Goal: Information Seeking & Learning: Check status

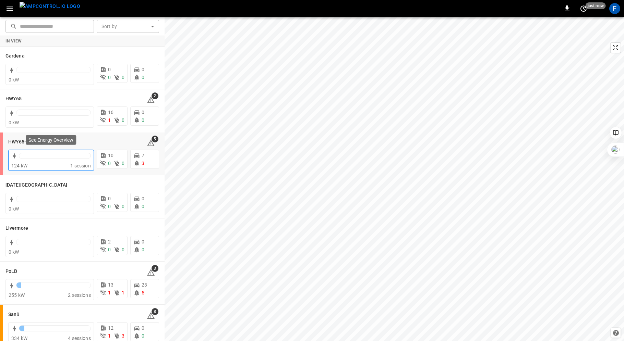
click at [36, 161] on div at bounding box center [55, 158] width 72 height 10
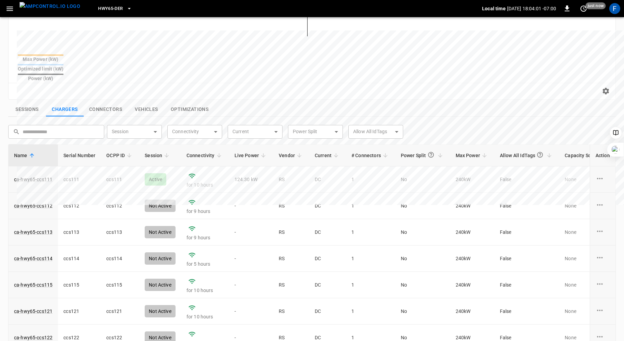
scroll to position [199, 0]
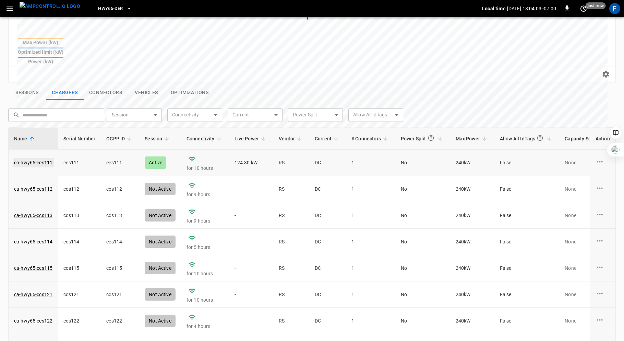
click at [35, 158] on link "ca-hwy65-ccs111" at bounding box center [33, 163] width 41 height 10
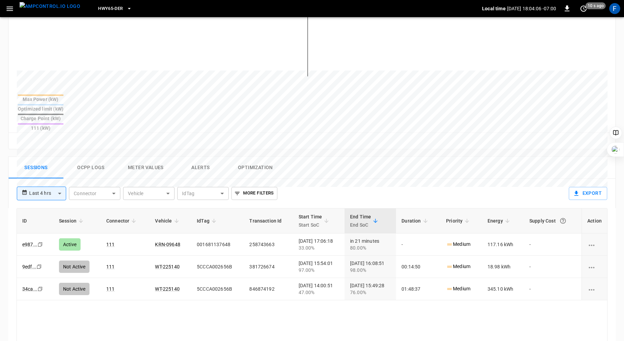
scroll to position [249, 0]
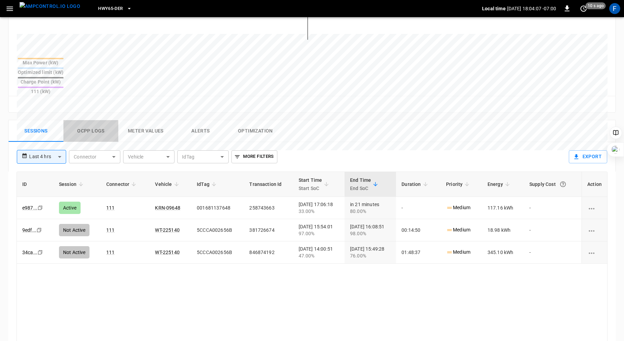
click at [79, 120] on button "Ocpp logs" at bounding box center [90, 131] width 55 height 22
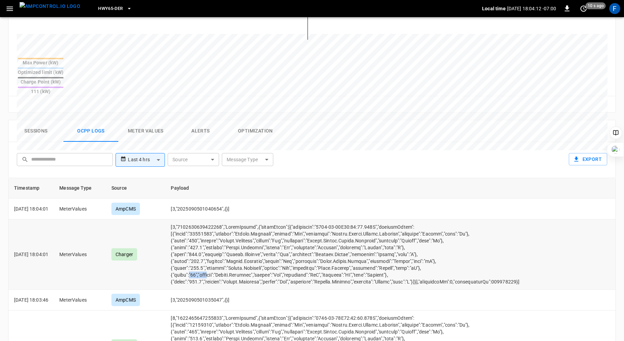
drag, startPoint x: 199, startPoint y: 249, endPoint x: 220, endPoint y: 248, distance: 21.0
click at [220, 248] on td "opcc-messages-table" at bounding box center [344, 255] width 359 height 70
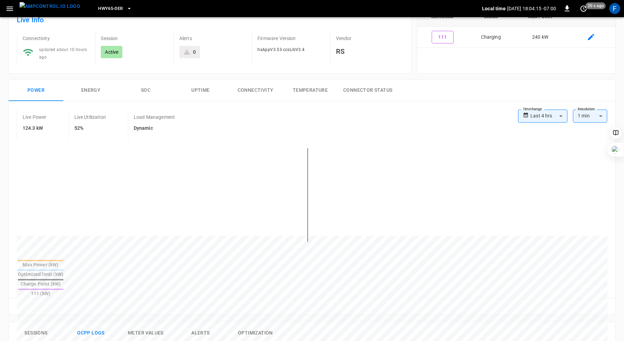
scroll to position [45, 0]
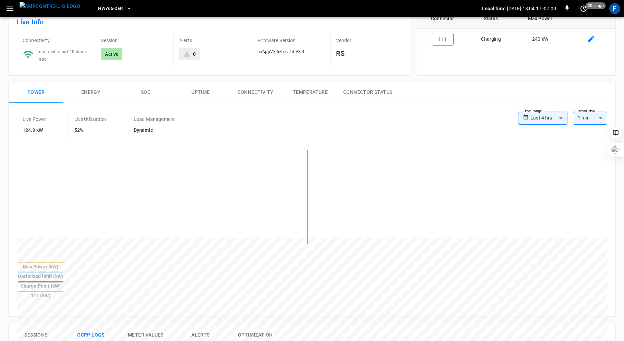
click at [139, 90] on button "SOC" at bounding box center [145, 93] width 55 height 22
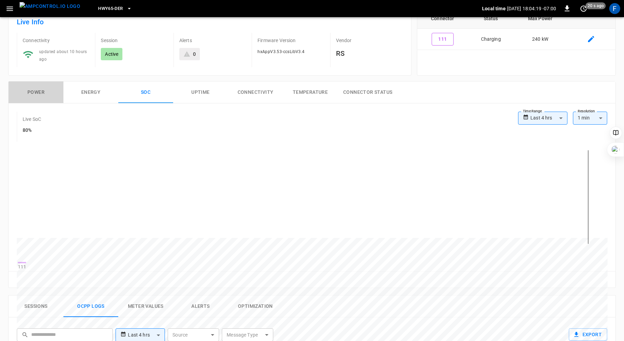
click at [38, 90] on button "Power" at bounding box center [36, 93] width 55 height 22
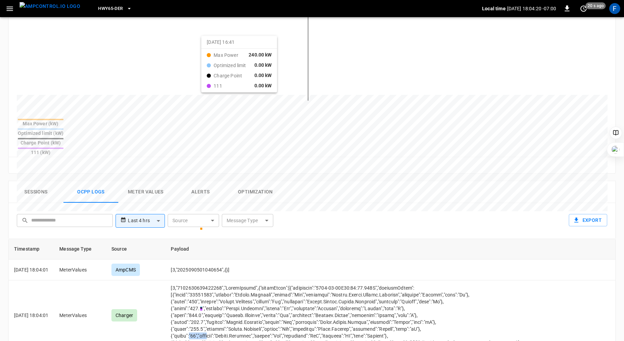
scroll to position [212, 0]
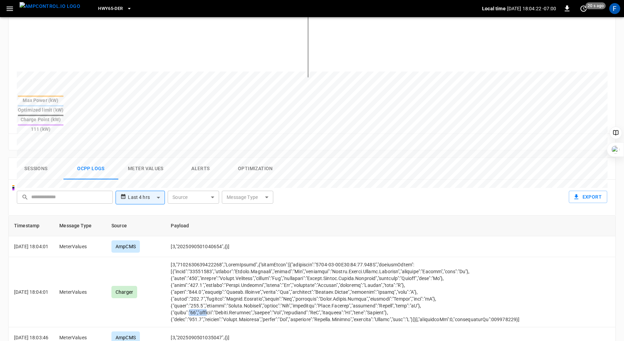
click at [26, 158] on button "Sessions" at bounding box center [36, 169] width 55 height 22
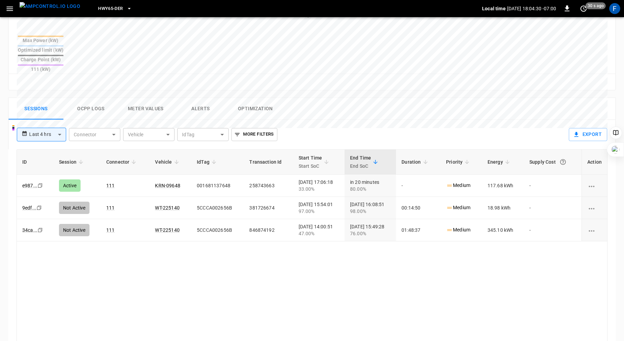
scroll to position [317, 0]
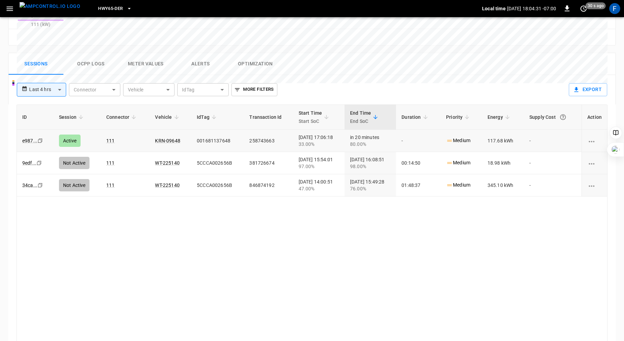
click at [166, 130] on td "KRN-09648" at bounding box center [170, 141] width 42 height 22
click at [166, 137] on link "KRN-09648" at bounding box center [167, 141] width 28 height 8
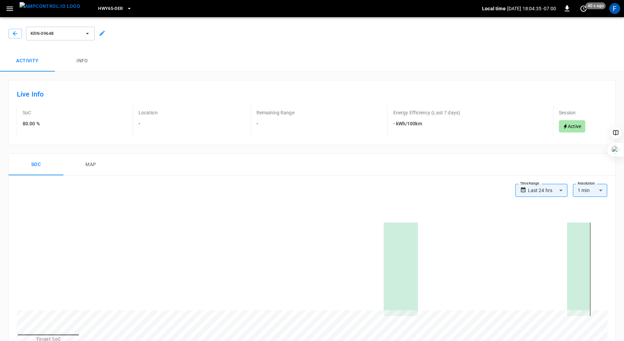
click at [101, 29] on div at bounding box center [101, 32] width 10 height 13
click at [103, 32] on icon at bounding box center [102, 33] width 7 height 7
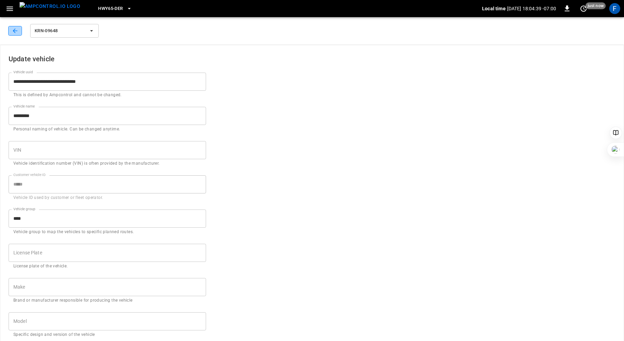
click at [18, 35] on button "button" at bounding box center [15, 31] width 14 height 10
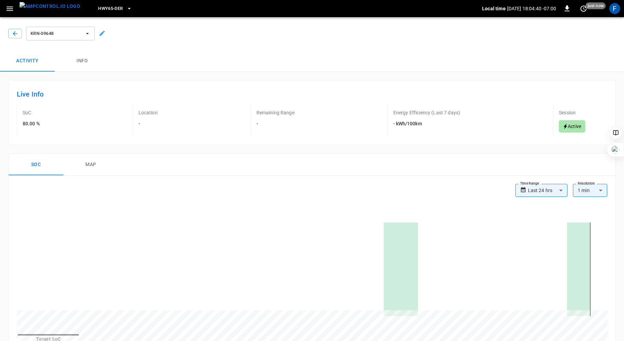
click at [76, 64] on button "Info" at bounding box center [82, 61] width 55 height 22
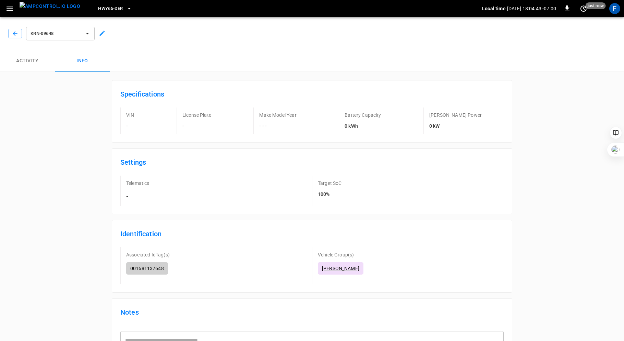
click at [404, 143] on div "Specifications VIN - License Plate - Make Model Year - - - Battery Capacity 0 k…" at bounding box center [311, 244] width 411 height 328
click at [26, 63] on button "Activity" at bounding box center [27, 61] width 55 height 22
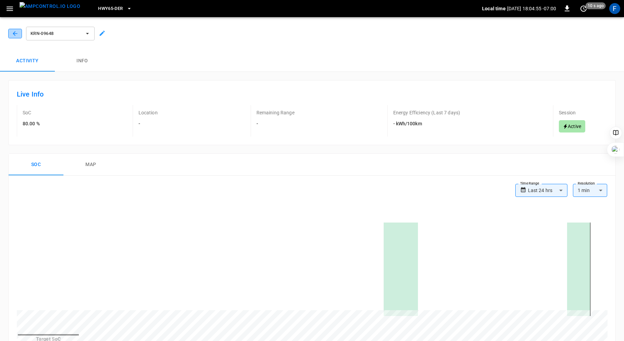
click at [13, 35] on icon "button" at bounding box center [15, 33] width 7 height 7
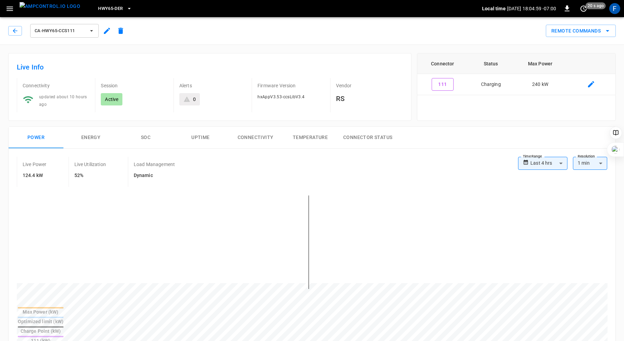
click at [138, 135] on button "SOC" at bounding box center [145, 138] width 55 height 22
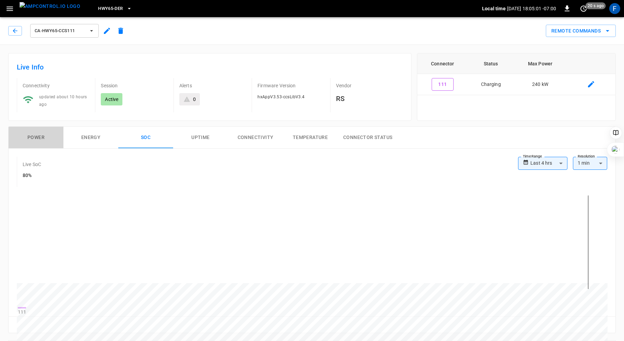
click at [38, 135] on button "Power" at bounding box center [36, 138] width 55 height 22
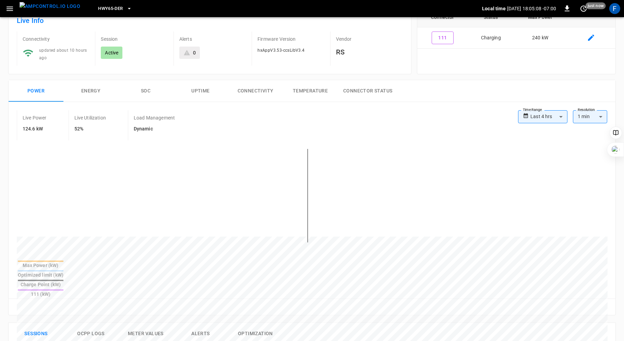
scroll to position [150, 0]
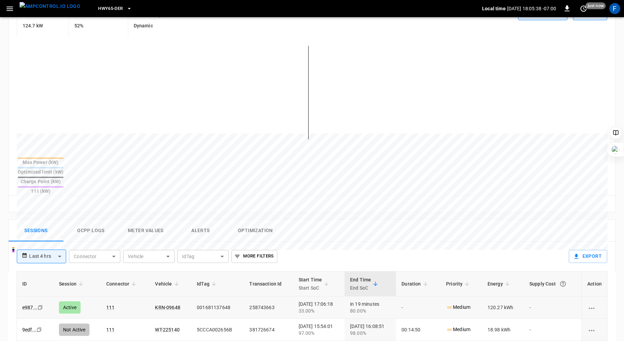
click at [90, 220] on button "Ocpp logs" at bounding box center [90, 231] width 55 height 22
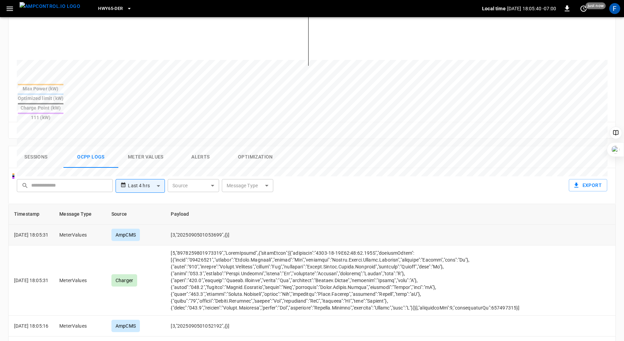
scroll to position [220, 0]
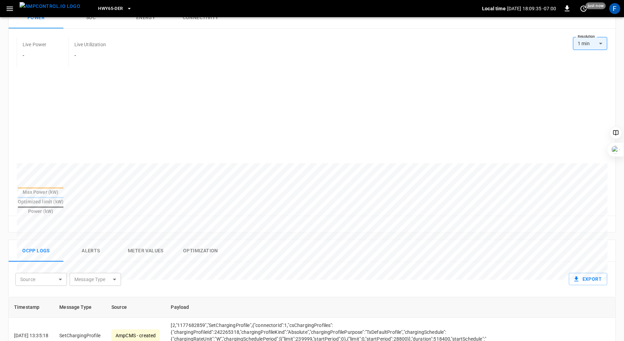
scroll to position [77, 0]
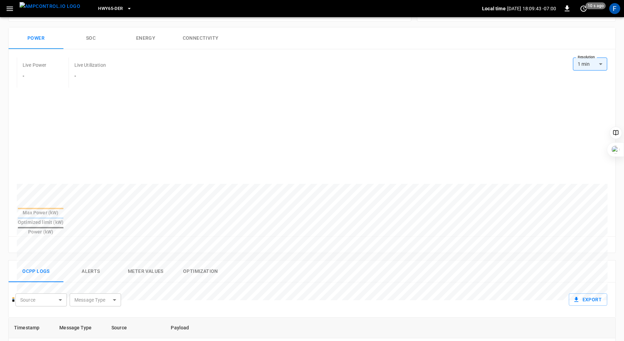
click at [602, 63] on body "HWY65-DER Local time [DATE] 18:09:43 -07:00 0 10 s ago F Session 275c ... Copy …" at bounding box center [312, 253] width 624 height 660
click at [594, 87] on li "15 min" at bounding box center [589, 89] width 34 height 11
click at [595, 64] on body "HWY65-DER Local time [DATE] 18:09:46 -07:00 0 10 s ago F Session 275c ... Copy …" at bounding box center [312, 253] width 624 height 660
click at [590, 75] on li "1 min" at bounding box center [589, 78] width 34 height 11
type input "**"
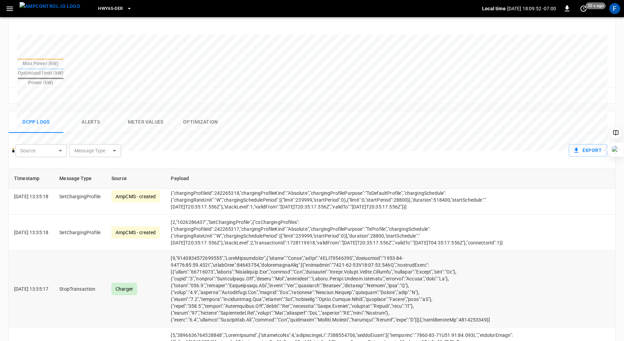
scroll to position [0, 0]
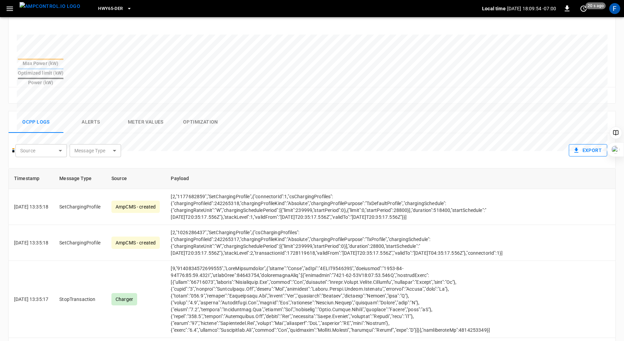
click at [581, 144] on button "Export" at bounding box center [587, 150] width 38 height 13
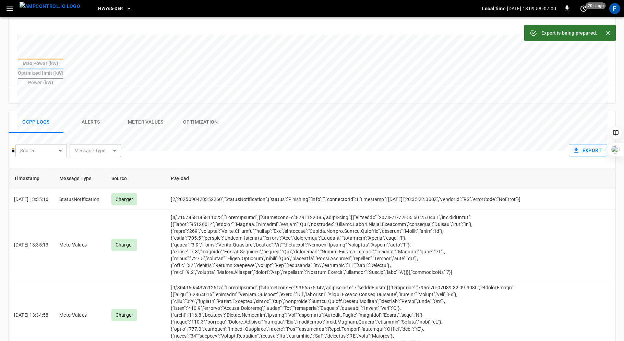
scroll to position [232, 0]
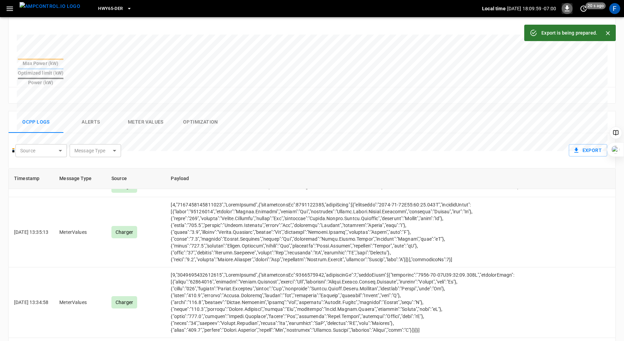
click at [571, 12] on button "button" at bounding box center [566, 8] width 11 height 11
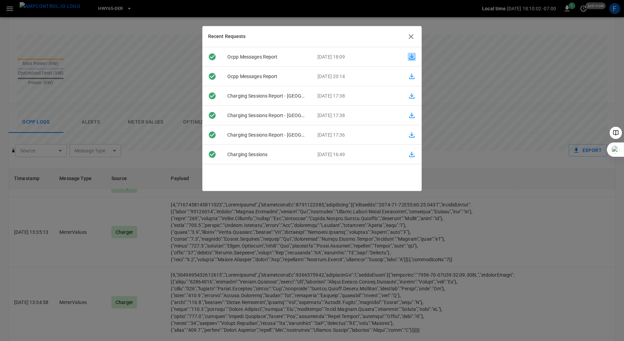
click at [412, 58] on icon "button" at bounding box center [411, 57] width 8 height 8
click at [413, 36] on icon "button" at bounding box center [411, 37] width 8 height 8
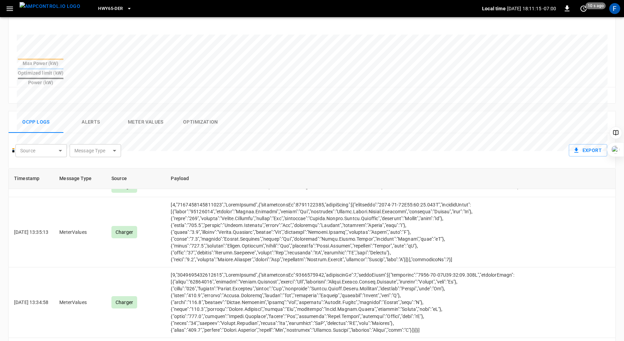
click at [109, 136] on body "HWY65-DER Local time [DATE] 18:11:15 -07:00 0 10 s ago F Session 275c ... Copy …" at bounding box center [312, 104] width 624 height 660
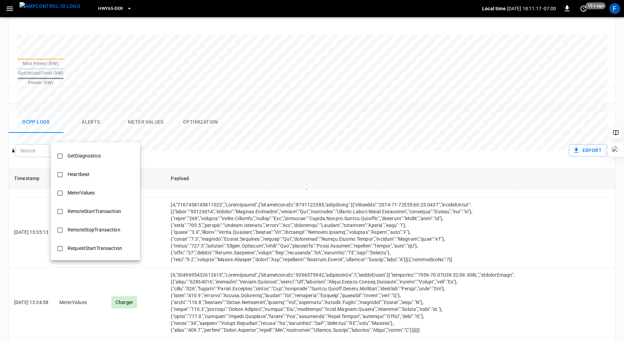
scroll to position [0, 0]
click at [86, 155] on div "Authorize" at bounding box center [77, 154] width 29 height 13
type input "*********"
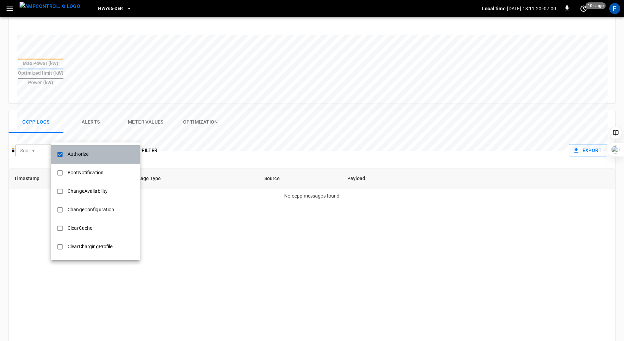
click at [86, 155] on div "Authorize" at bounding box center [77, 154] width 29 height 13
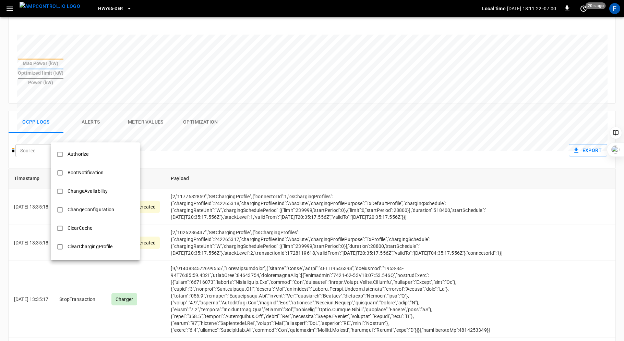
click at [90, 170] on div "BootNotification" at bounding box center [85, 173] width 44 height 13
type input "**********"
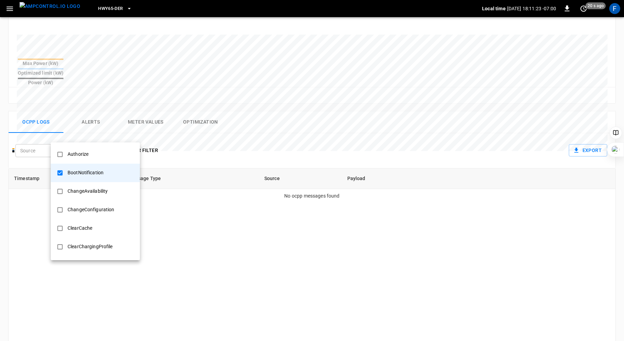
click at [90, 170] on div "BootNotification" at bounding box center [85, 173] width 44 height 13
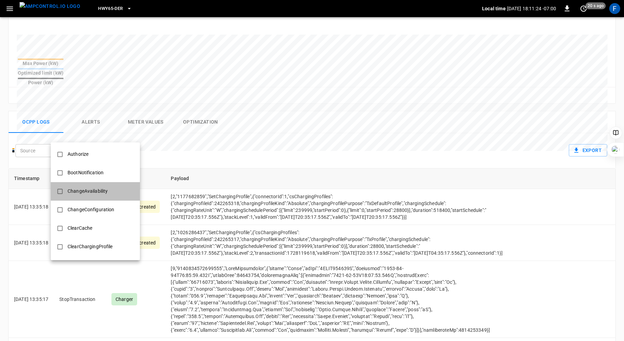
click at [91, 188] on div "ChangeAvailability" at bounding box center [87, 191] width 48 height 13
type input "**********"
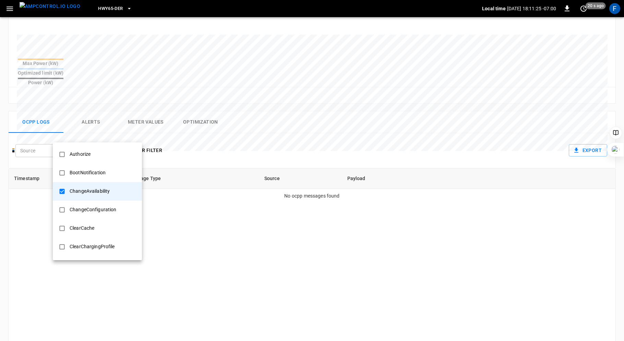
click at [91, 188] on div "ChangeAvailability" at bounding box center [89, 191] width 48 height 13
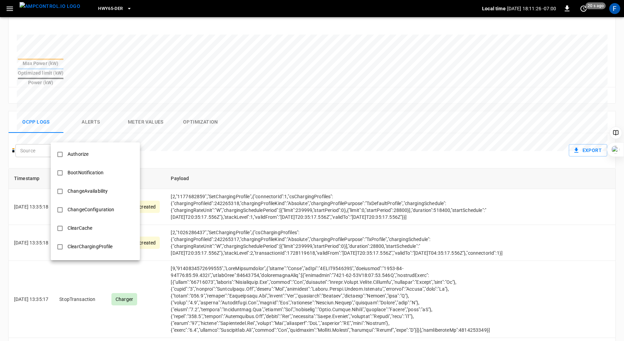
click at [98, 208] on div "ChangeConfiguration" at bounding box center [90, 210] width 55 height 13
type input "**********"
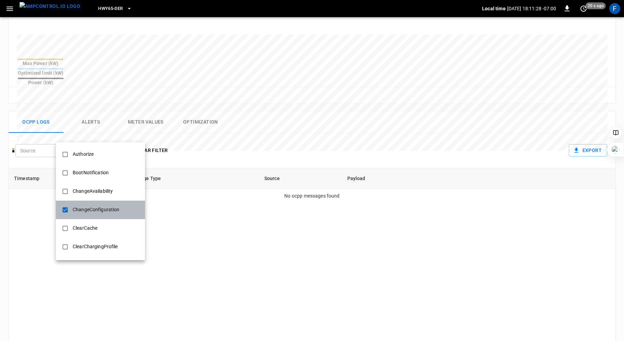
click at [98, 208] on div "ChangeConfiguration" at bounding box center [96, 210] width 55 height 13
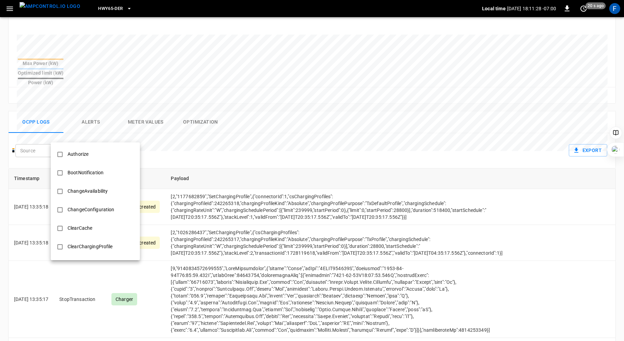
click at [100, 226] on li "ClearCache" at bounding box center [95, 228] width 89 height 19
type input "**********"
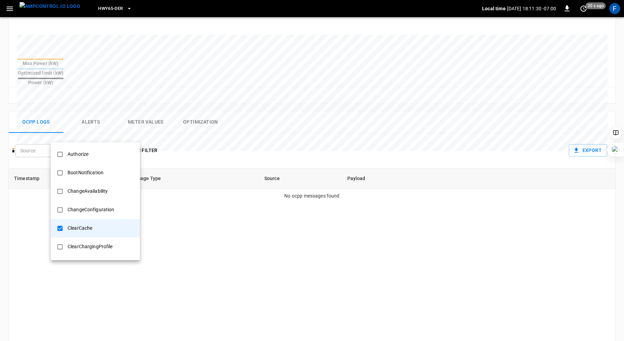
click at [100, 226] on li "ClearCache" at bounding box center [95, 228] width 89 height 19
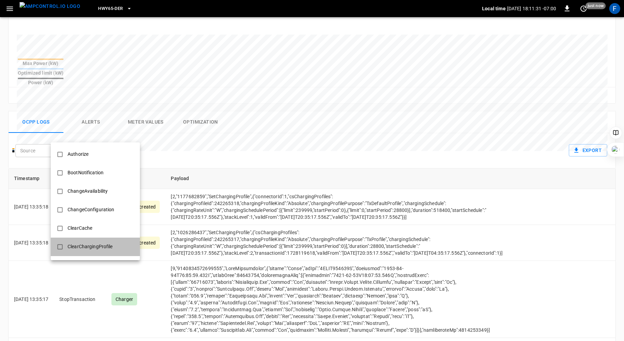
click at [102, 242] on div "ClearChargingProfile" at bounding box center [89, 247] width 53 height 13
type input "**********"
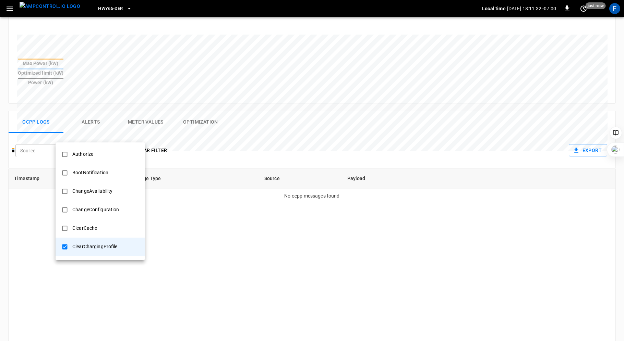
click at [102, 242] on div "ClearChargingProfile" at bounding box center [94, 247] width 53 height 13
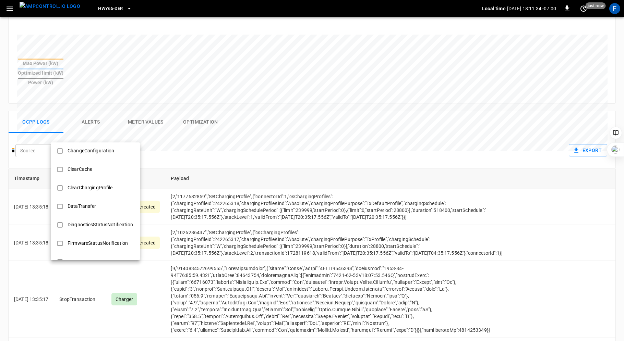
scroll to position [60, 0]
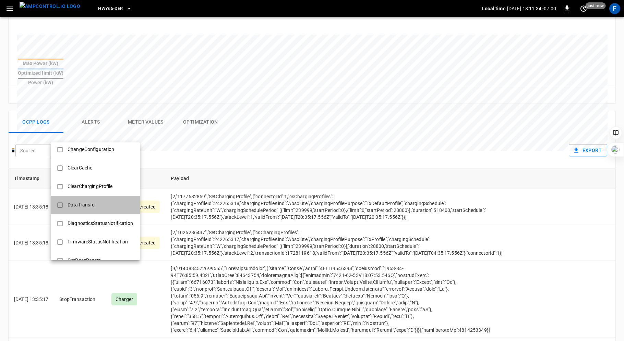
click at [93, 198] on li "DataTransfer" at bounding box center [95, 205] width 89 height 19
type input "**********"
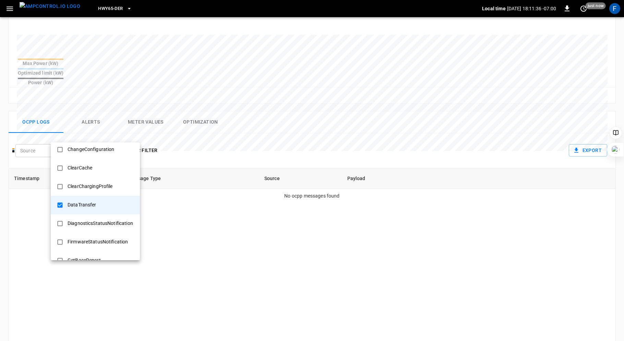
click at [107, 201] on li "DataTransfer" at bounding box center [95, 205] width 89 height 19
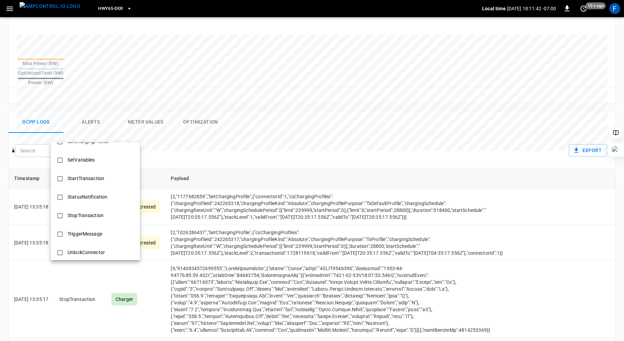
scroll to position [406, 0]
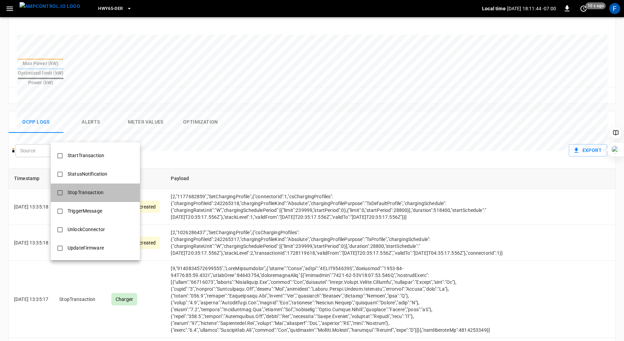
click at [103, 187] on div "StopTransaction" at bounding box center [85, 192] width 44 height 13
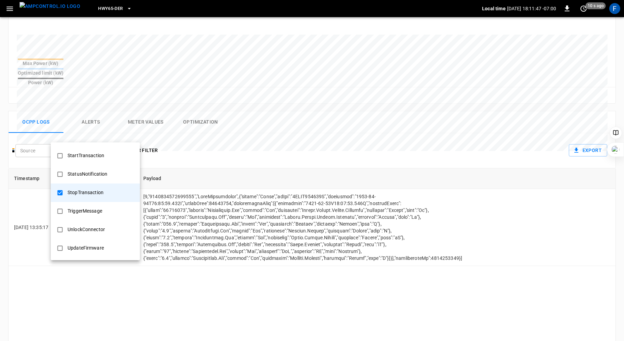
click at [196, 131] on div at bounding box center [312, 170] width 624 height 341
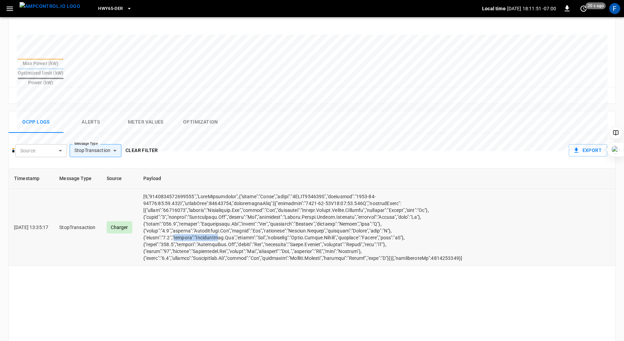
drag, startPoint x: 182, startPoint y: 221, endPoint x: 224, endPoint y: 221, distance: 41.5
click at [224, 221] on td "opcc-messages-table" at bounding box center [303, 227] width 330 height 77
drag, startPoint x: 267, startPoint y: 180, endPoint x: 281, endPoint y: 180, distance: 14.0
click at [281, 189] on td "opcc-messages-table" at bounding box center [303, 227] width 330 height 77
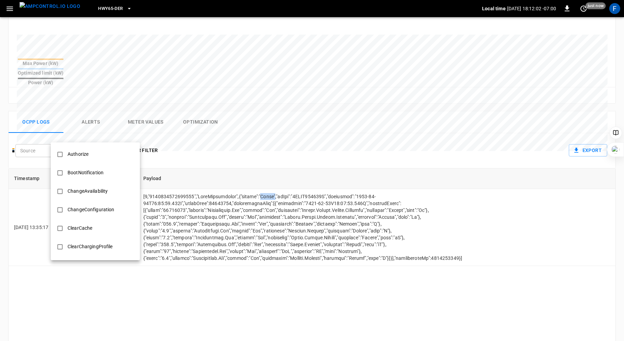
click at [116, 136] on body "**********" at bounding box center [312, 104] width 624 height 660
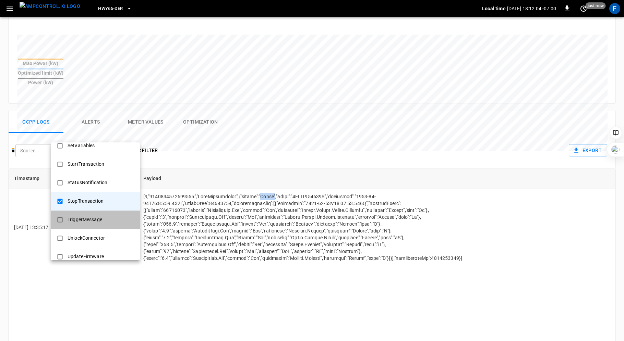
click at [101, 223] on div "TriggerMessage" at bounding box center [84, 219] width 43 height 13
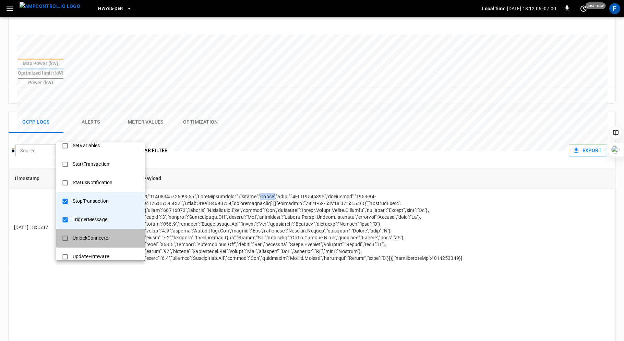
click at [102, 239] on div "UnlockConnector" at bounding box center [92, 238] width 46 height 13
click at [97, 226] on li "TriggerMessage" at bounding box center [100, 220] width 89 height 19
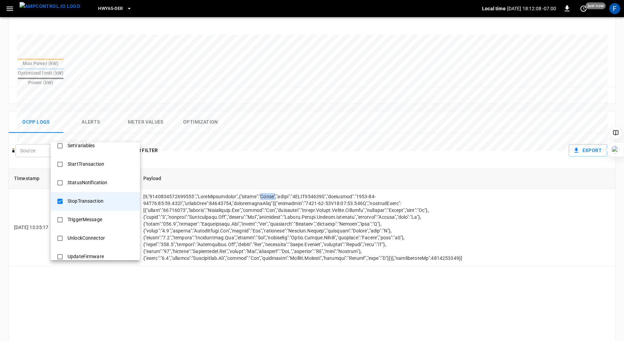
click at [87, 186] on div "StatusNotification" at bounding box center [87, 182] width 48 height 13
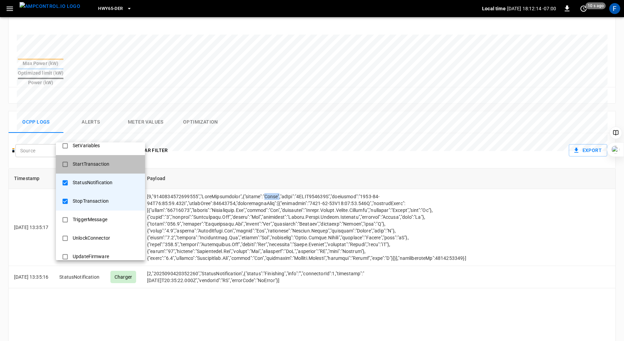
click at [106, 165] on div "StartTransaction" at bounding box center [91, 164] width 45 height 13
click at [104, 164] on div "StartTransaction" at bounding box center [91, 164] width 45 height 13
click at [98, 147] on div "SetVariables" at bounding box center [87, 145] width 36 height 13
click at [99, 149] on div "SetVariables" at bounding box center [87, 145] width 36 height 13
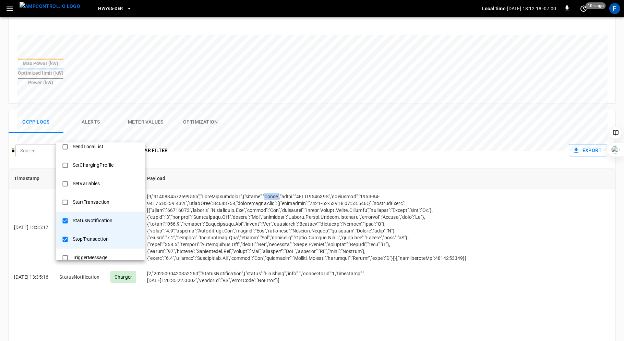
scroll to position [352, 0]
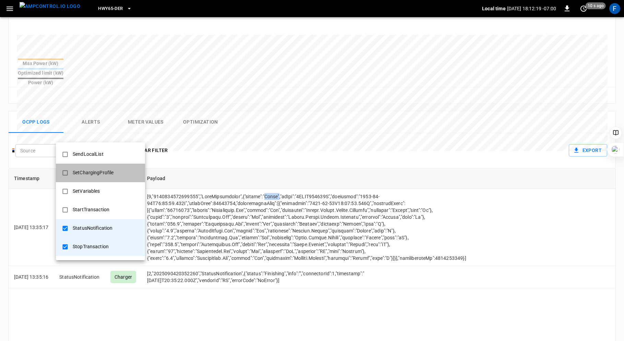
click at [100, 173] on div "SetChargingProfile" at bounding box center [93, 173] width 49 height 13
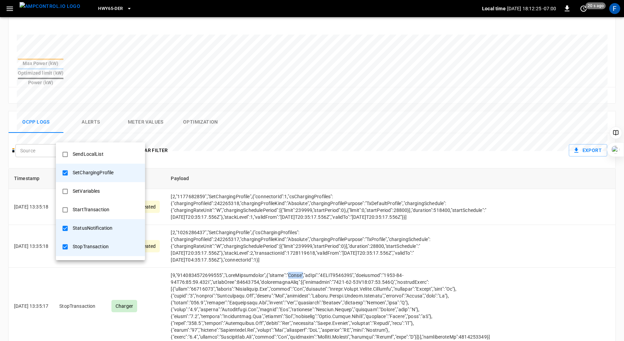
click at [98, 155] on div "SendLocalList" at bounding box center [88, 154] width 39 height 13
click at [94, 246] on div "StopTransaction" at bounding box center [91, 247] width 44 height 13
click at [92, 227] on div "StatusNotification" at bounding box center [93, 228] width 48 height 13
type input "**********"
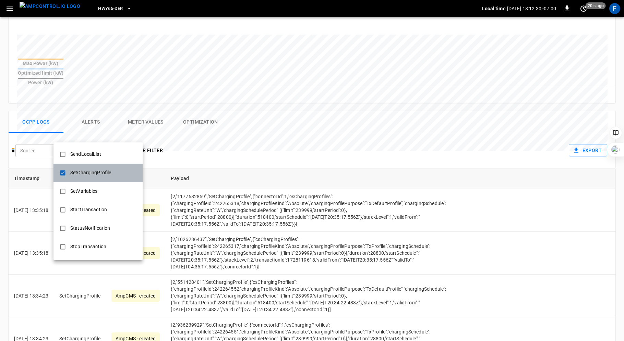
click at [88, 169] on div "SetChargingProfile" at bounding box center [90, 173] width 49 height 13
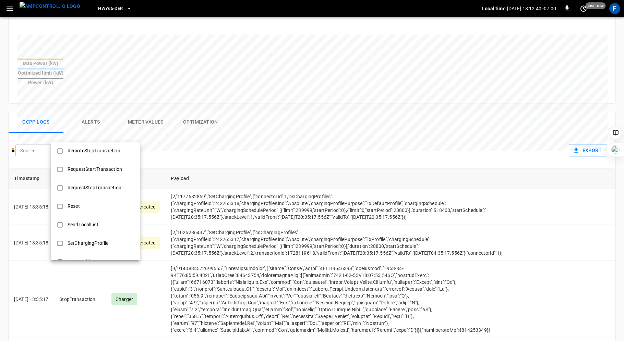
scroll to position [278, 0]
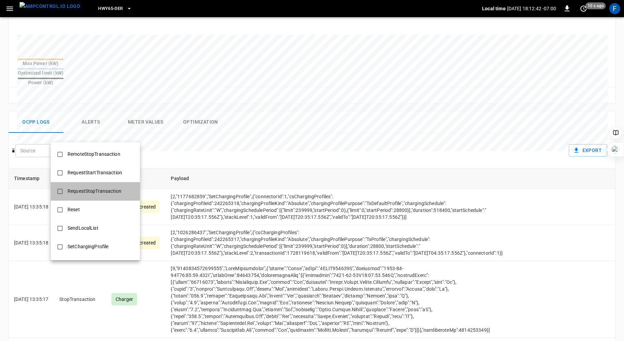
click at [93, 195] on div "RequestStopTransaction" at bounding box center [94, 191] width 62 height 13
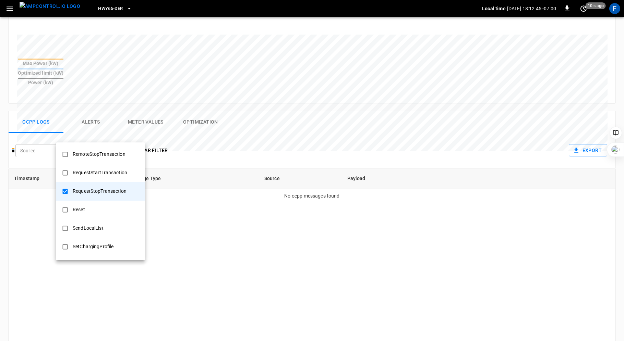
click at [96, 175] on div "RequestStartTransaction" at bounding box center [100, 173] width 63 height 13
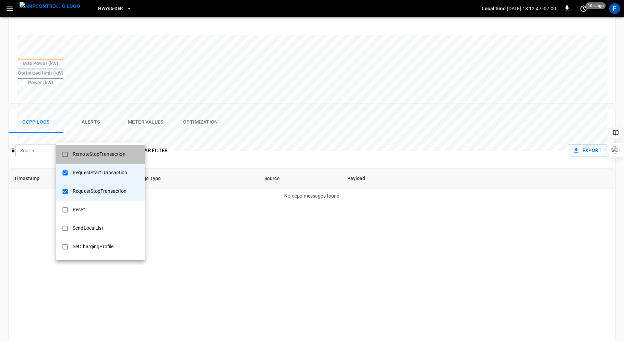
click at [93, 153] on div "RemoteStopTransaction" at bounding box center [99, 154] width 61 height 13
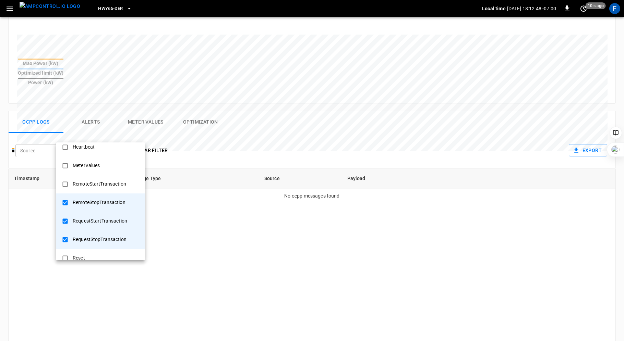
scroll to position [229, 0]
click at [98, 186] on div "RemoteStartTransaction" at bounding box center [100, 184] width 62 height 13
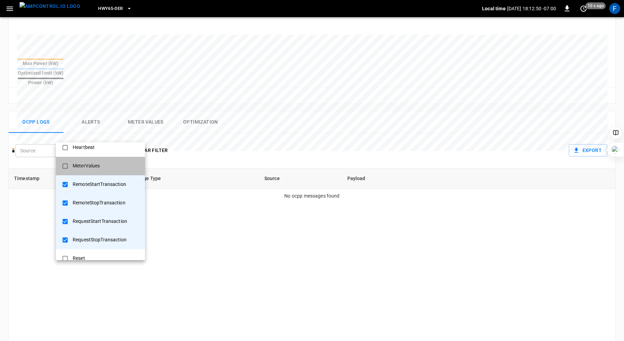
click at [98, 171] on div "MeterValues" at bounding box center [86, 166] width 35 height 13
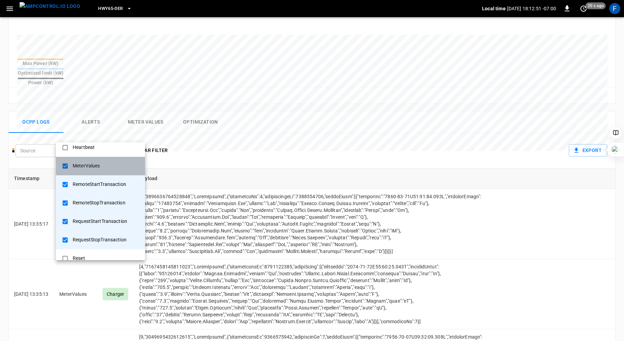
click at [97, 169] on div "MeterValues" at bounding box center [86, 166] width 35 height 13
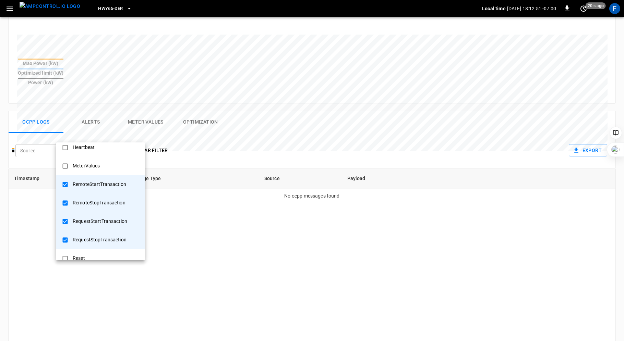
click at [98, 148] on div "Heartbeat" at bounding box center [84, 147] width 30 height 13
click at [98, 149] on div "Heartbeat" at bounding box center [84, 147] width 30 height 13
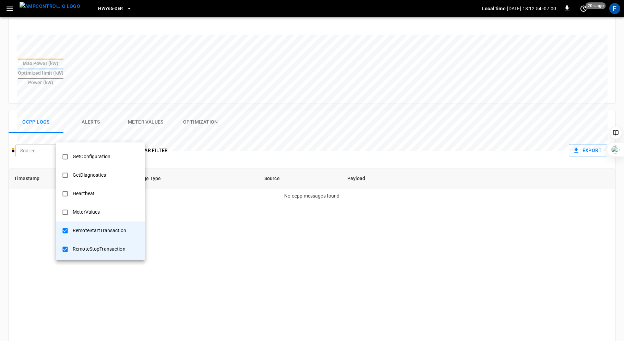
scroll to position [180, 0]
click at [102, 177] on div "GetDiagnostics" at bounding box center [89, 178] width 41 height 13
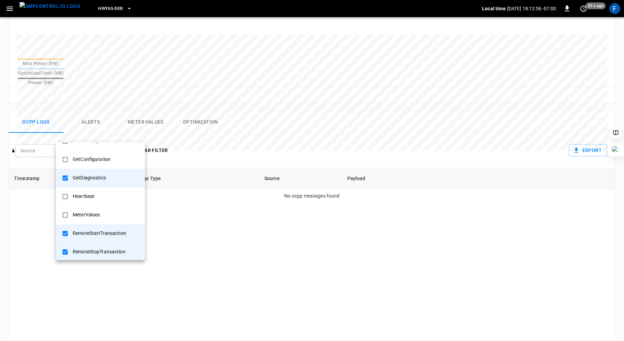
click at [110, 160] on div "GetConfiguration" at bounding box center [92, 159] width 46 height 13
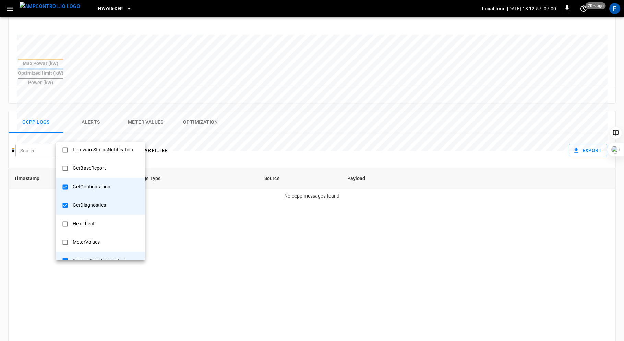
scroll to position [137, 0]
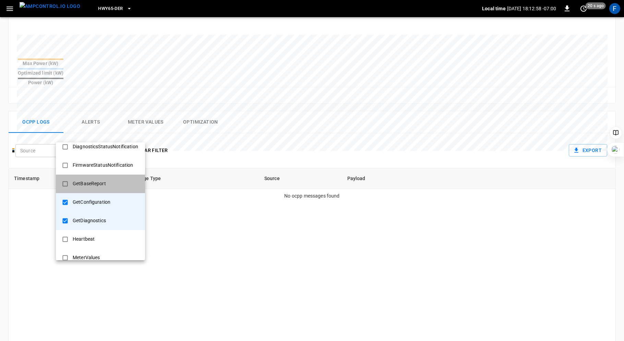
click at [111, 175] on li "GetBaseReport" at bounding box center [100, 184] width 89 height 19
click at [114, 168] on div "FirmwareStatusNotification" at bounding box center [103, 165] width 69 height 13
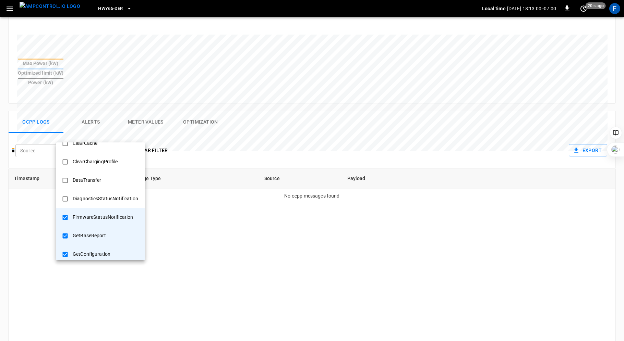
scroll to position [83, 0]
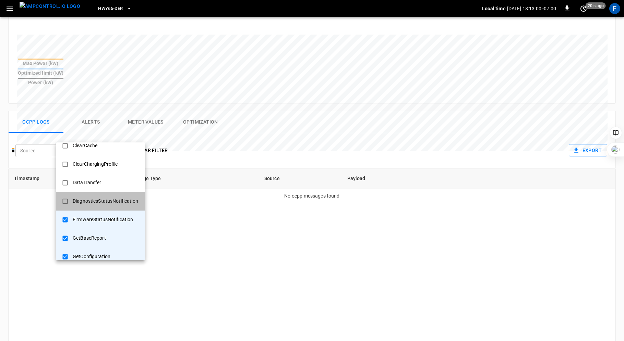
click at [114, 204] on div "DiagnosticsStatusNotification" at bounding box center [106, 201] width 74 height 13
click at [113, 189] on li "DataTransfer" at bounding box center [100, 183] width 89 height 19
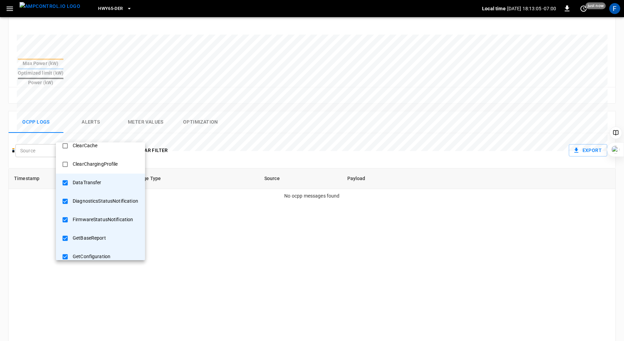
click at [109, 167] on div "ClearChargingProfile" at bounding box center [95, 164] width 53 height 13
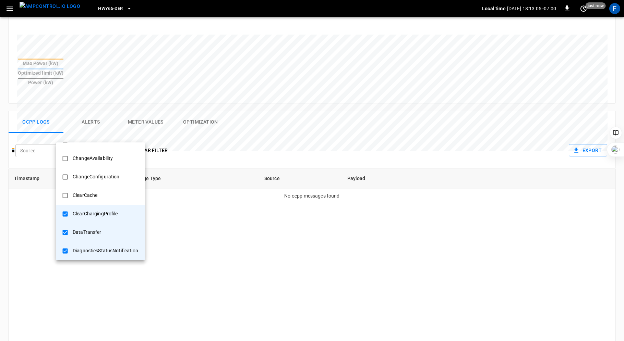
scroll to position [24, 0]
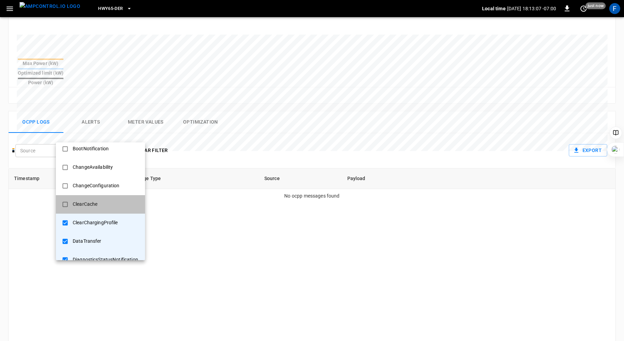
click at [101, 207] on div "ClearCache" at bounding box center [85, 204] width 33 height 13
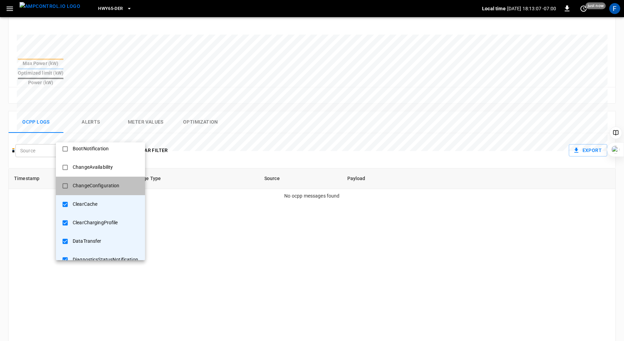
click at [102, 189] on div "ChangeConfiguration" at bounding box center [96, 186] width 55 height 13
click at [100, 168] on div "ChangeAvailability" at bounding box center [93, 167] width 48 height 13
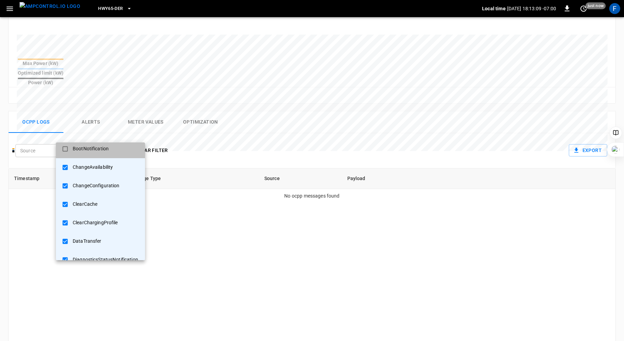
click at [100, 150] on div "BootNotification" at bounding box center [91, 149] width 44 height 13
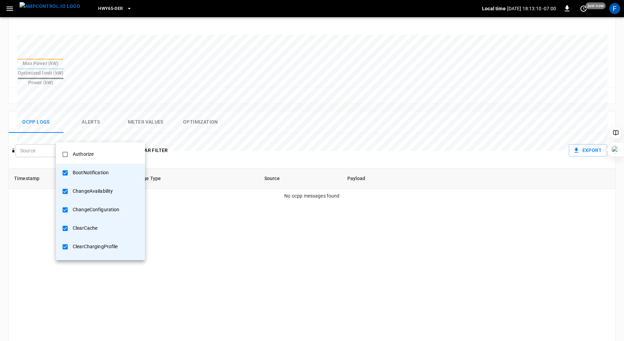
click at [100, 150] on li "Authorize" at bounding box center [100, 154] width 89 height 19
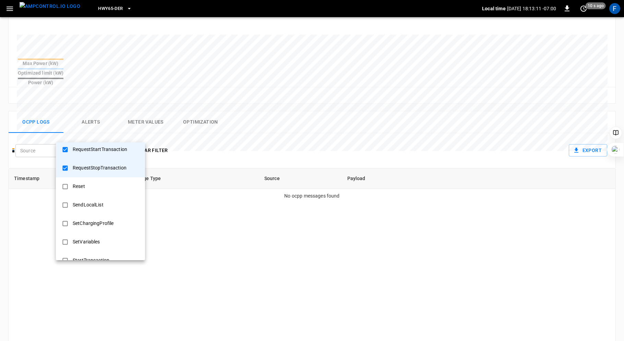
scroll to position [406, 0]
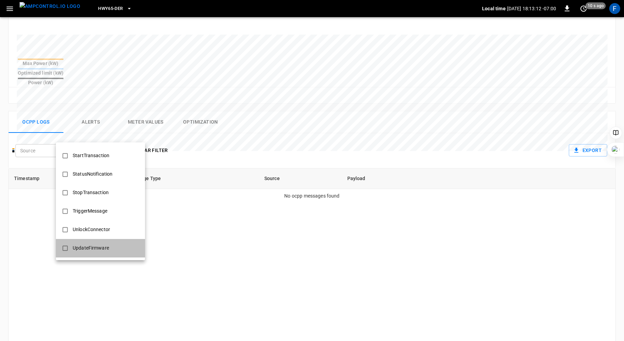
click at [96, 248] on div "UpdateFirmware" at bounding box center [91, 248] width 45 height 13
click at [96, 231] on div "UnlockConnector" at bounding box center [92, 229] width 46 height 13
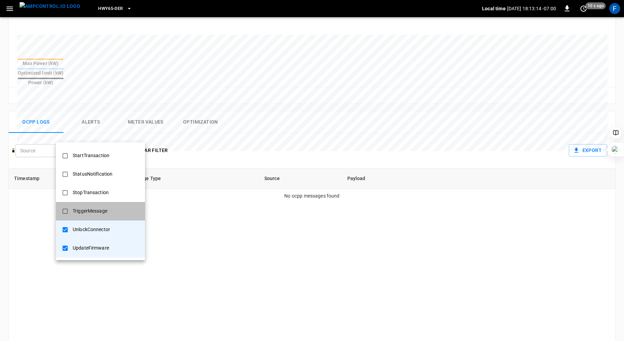
click at [98, 213] on div "TriggerMessage" at bounding box center [90, 211] width 43 height 13
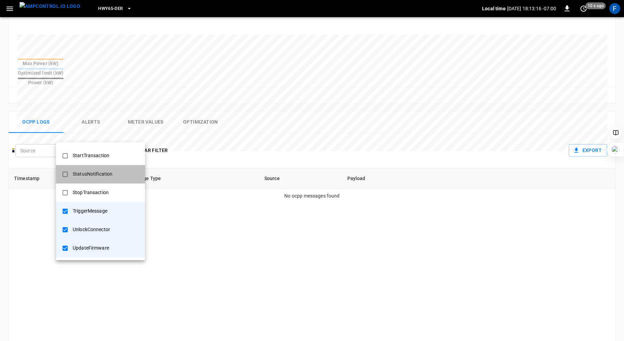
click at [104, 173] on div "StatusNotification" at bounding box center [93, 174] width 48 height 13
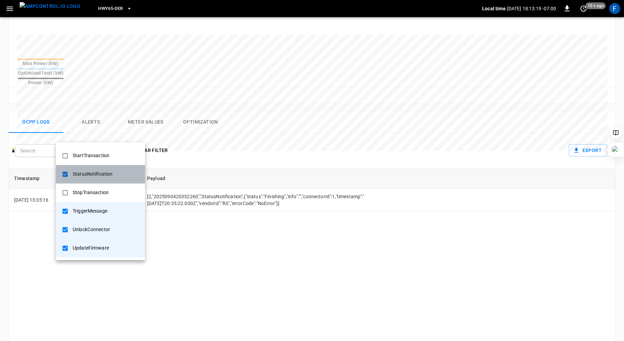
click at [104, 173] on div "StatusNotification" at bounding box center [93, 174] width 48 height 13
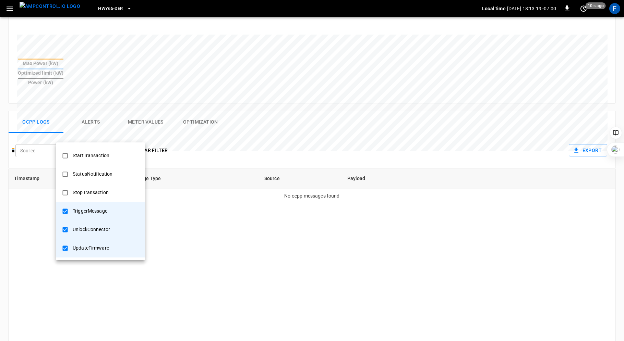
click at [101, 157] on div "StartTransaction" at bounding box center [91, 155] width 45 height 13
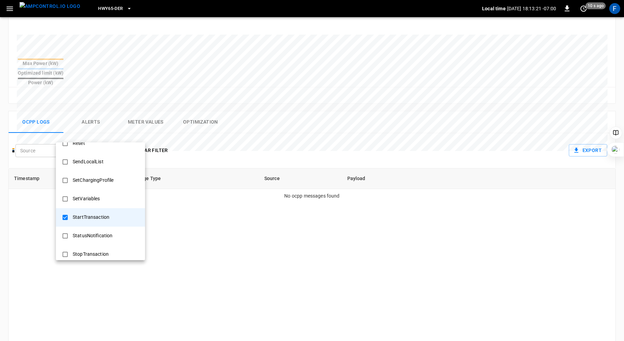
scroll to position [341, 0]
click at [101, 203] on div "SetVariables" at bounding box center [87, 201] width 36 height 13
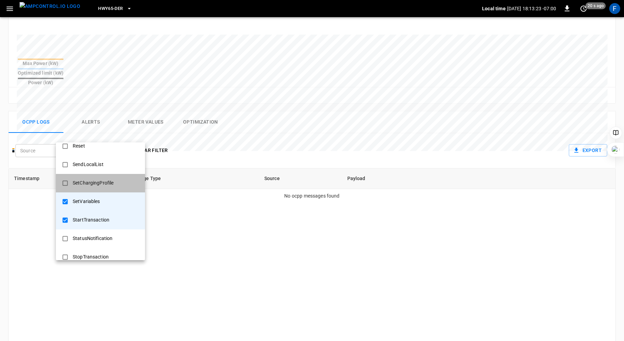
click at [103, 187] on div "SetChargingProfile" at bounding box center [93, 183] width 49 height 13
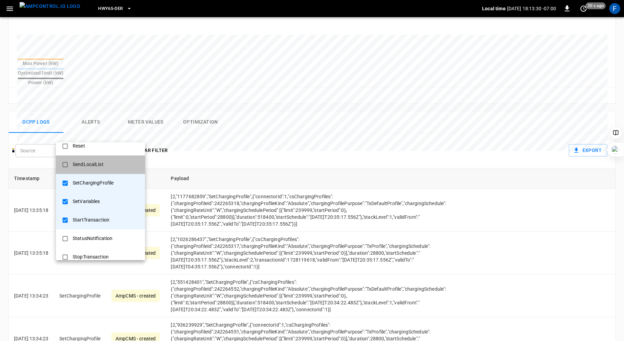
click at [106, 162] on div "SendLocalList" at bounding box center [88, 164] width 39 height 13
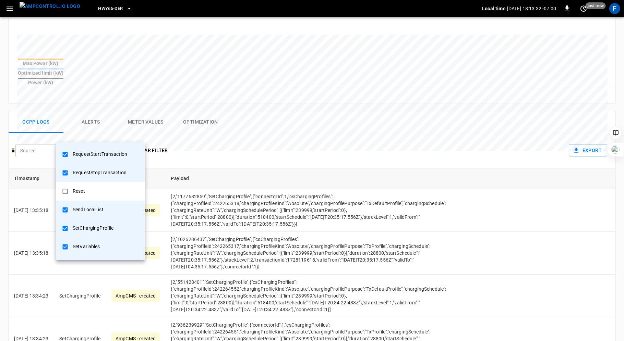
scroll to position [290, 0]
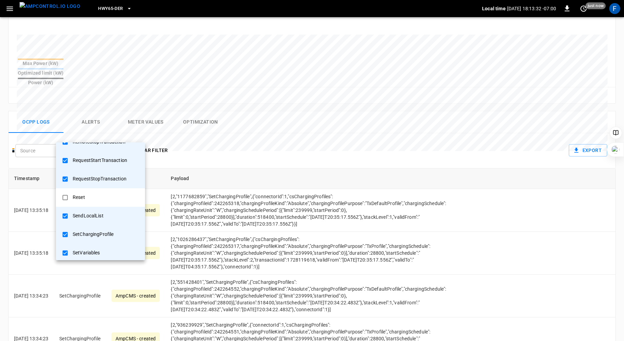
click at [107, 200] on li "Reset" at bounding box center [100, 197] width 89 height 19
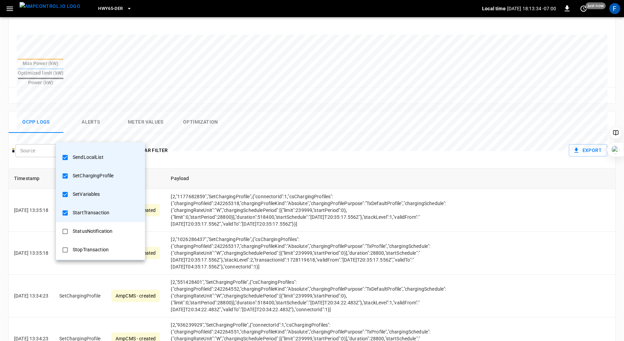
scroll to position [361, 0]
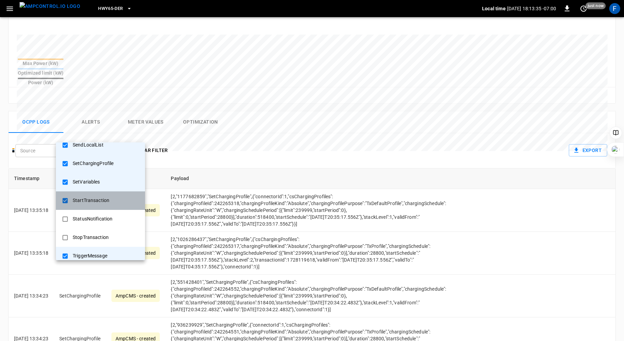
click at [106, 202] on div "StartTransaction" at bounding box center [91, 200] width 45 height 13
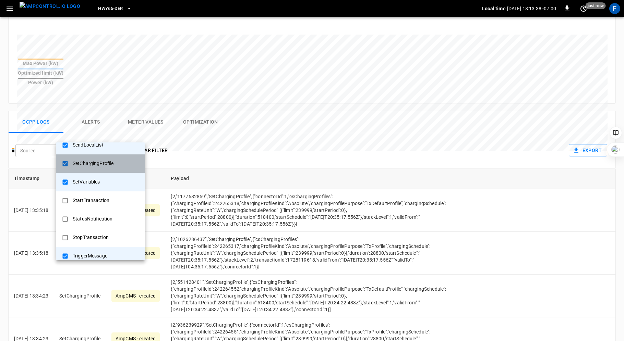
click at [103, 165] on div "SetChargingProfile" at bounding box center [93, 163] width 49 height 13
type input "**********"
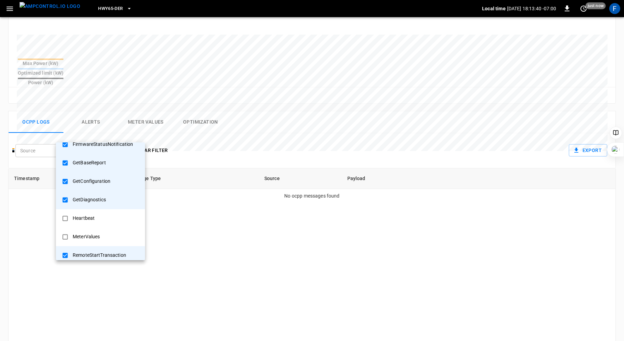
scroll to position [0, 0]
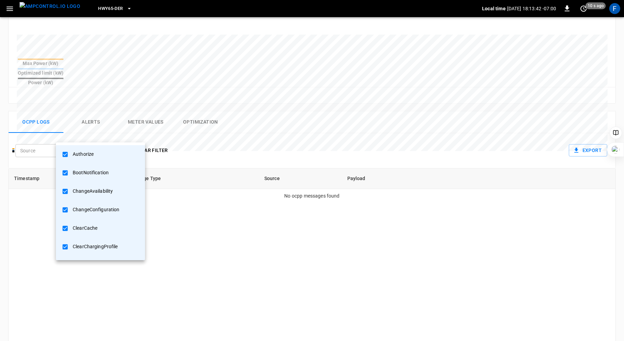
click at [152, 134] on div at bounding box center [312, 170] width 624 height 341
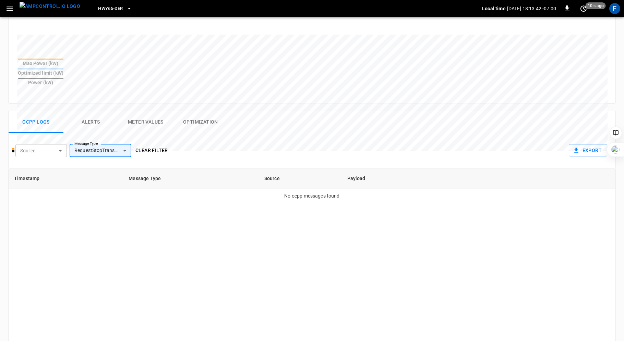
click at [159, 144] on button "Clear filter" at bounding box center [152, 150] width 38 height 13
